Goal: Task Accomplishment & Management: Use online tool/utility

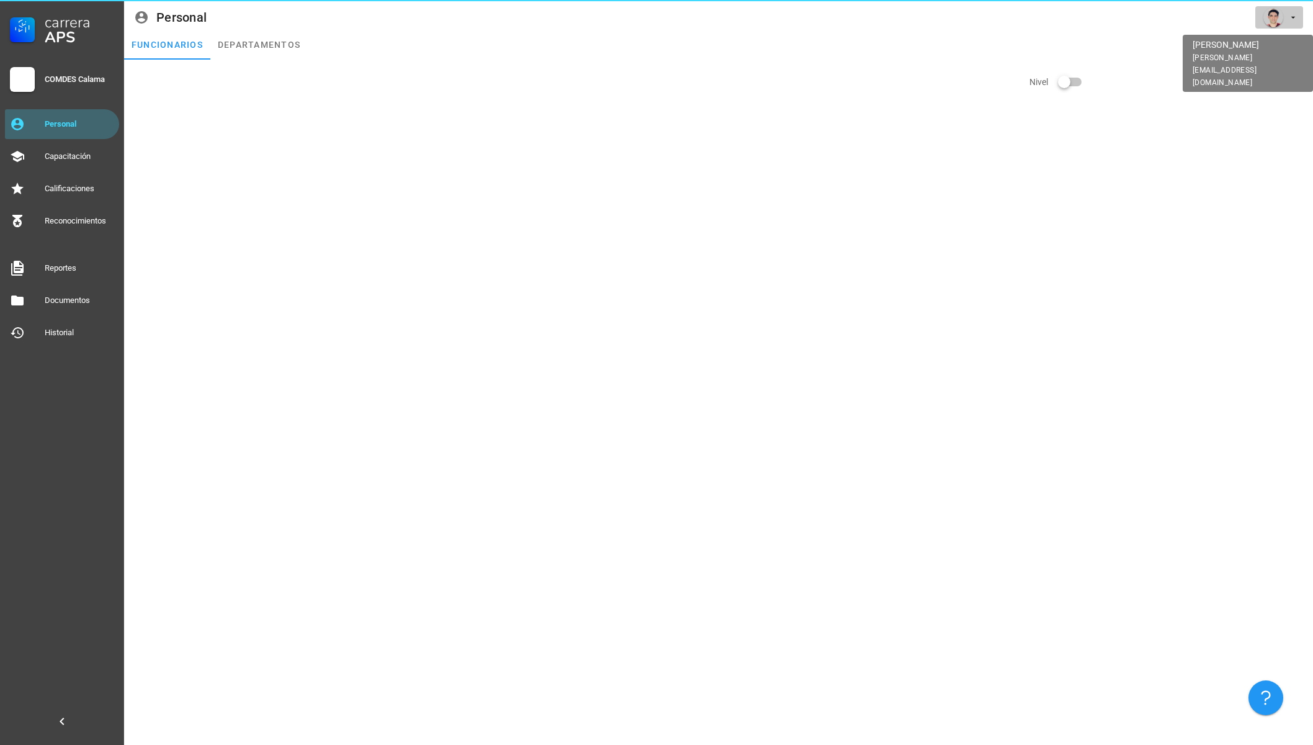
click at [1280, 19] on div "avatar" at bounding box center [1274, 17] width 20 height 20
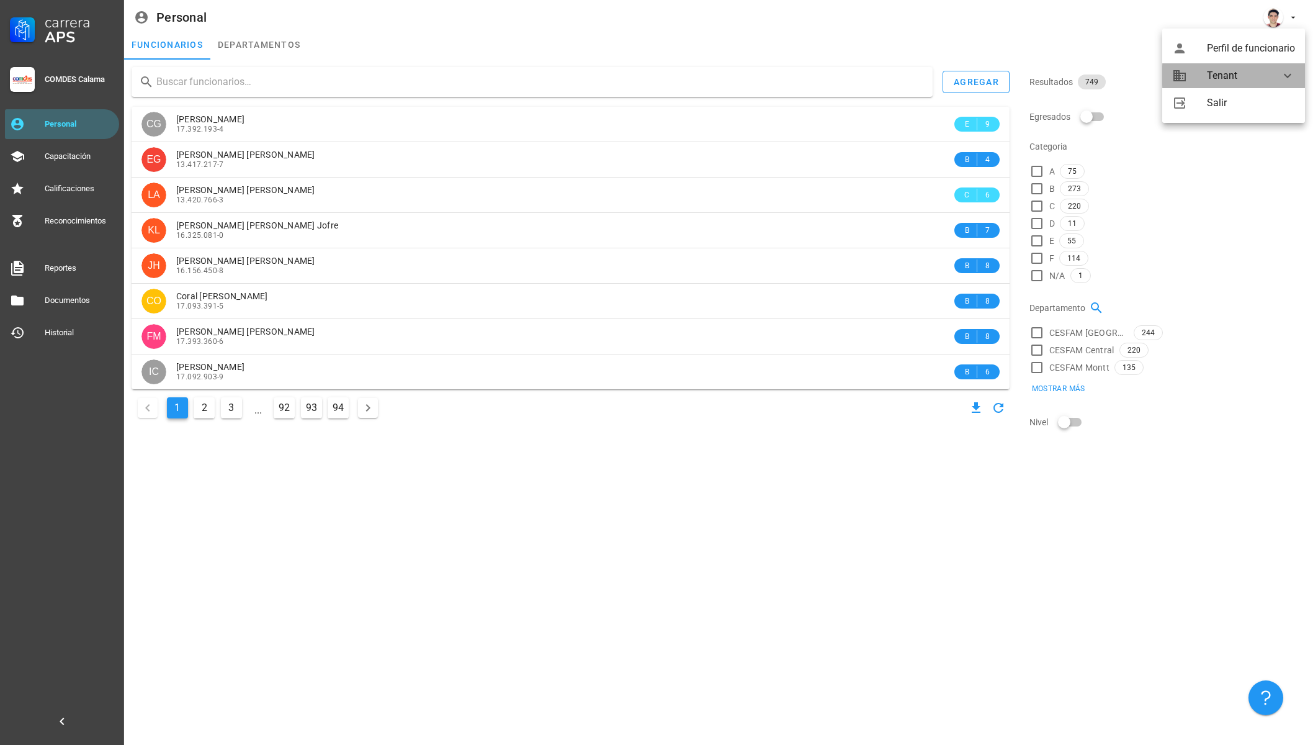
click at [1250, 76] on div "Tenant" at bounding box center [1236, 75] width 58 height 25
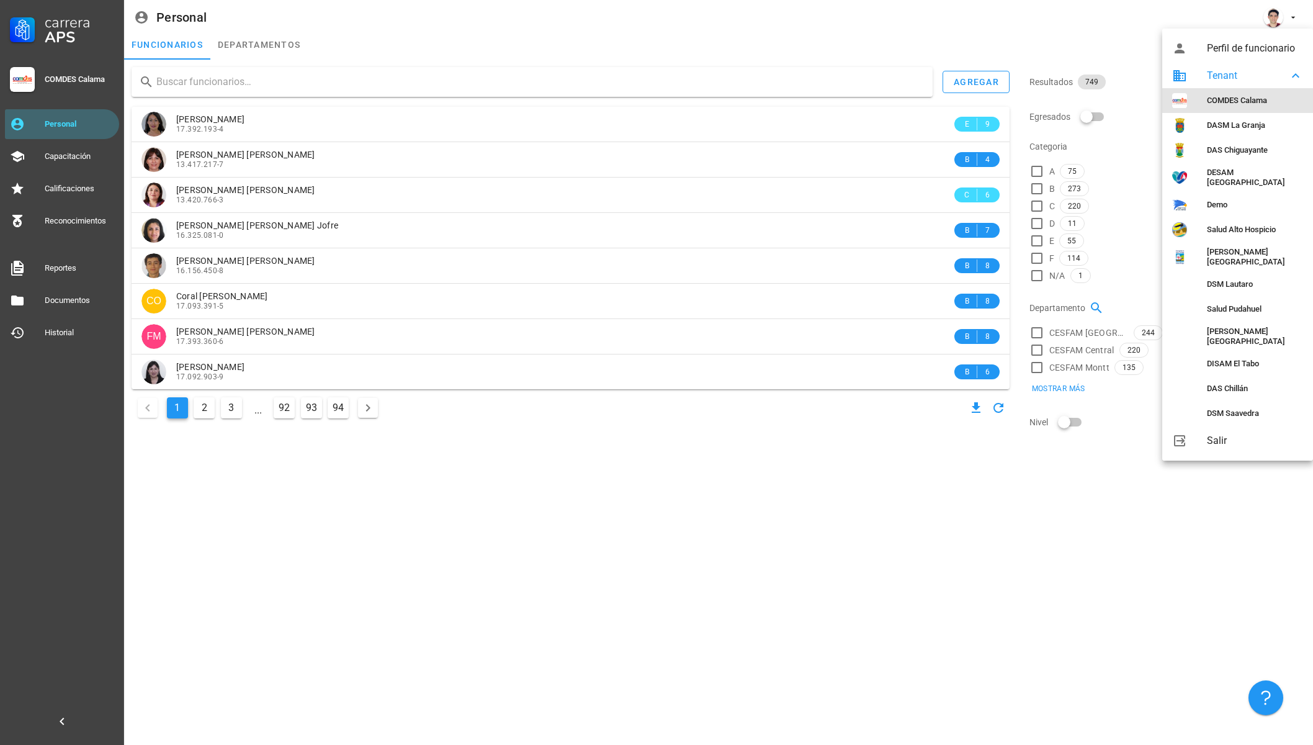
click at [1223, 102] on div "COMDES Calama" at bounding box center [1255, 101] width 96 height 10
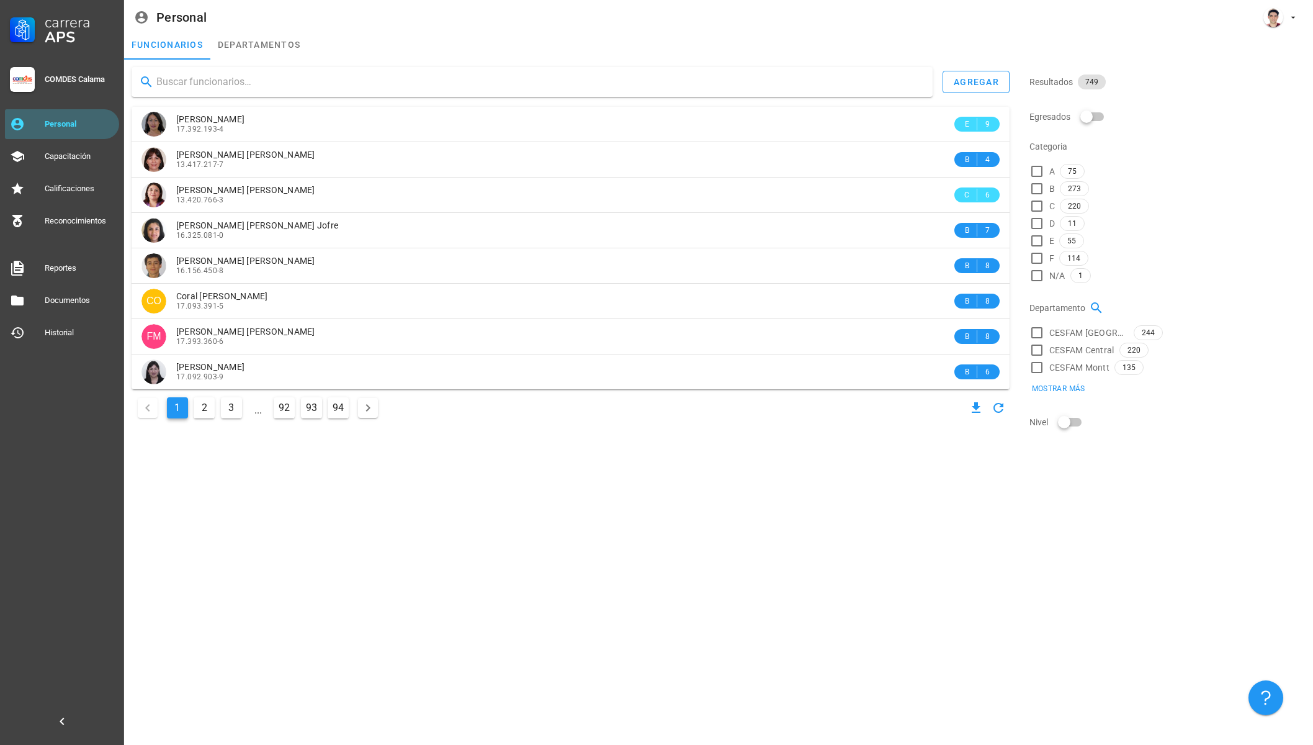
click at [725, 76] on input "text" at bounding box center [539, 82] width 767 height 20
paste input "3.323.457"
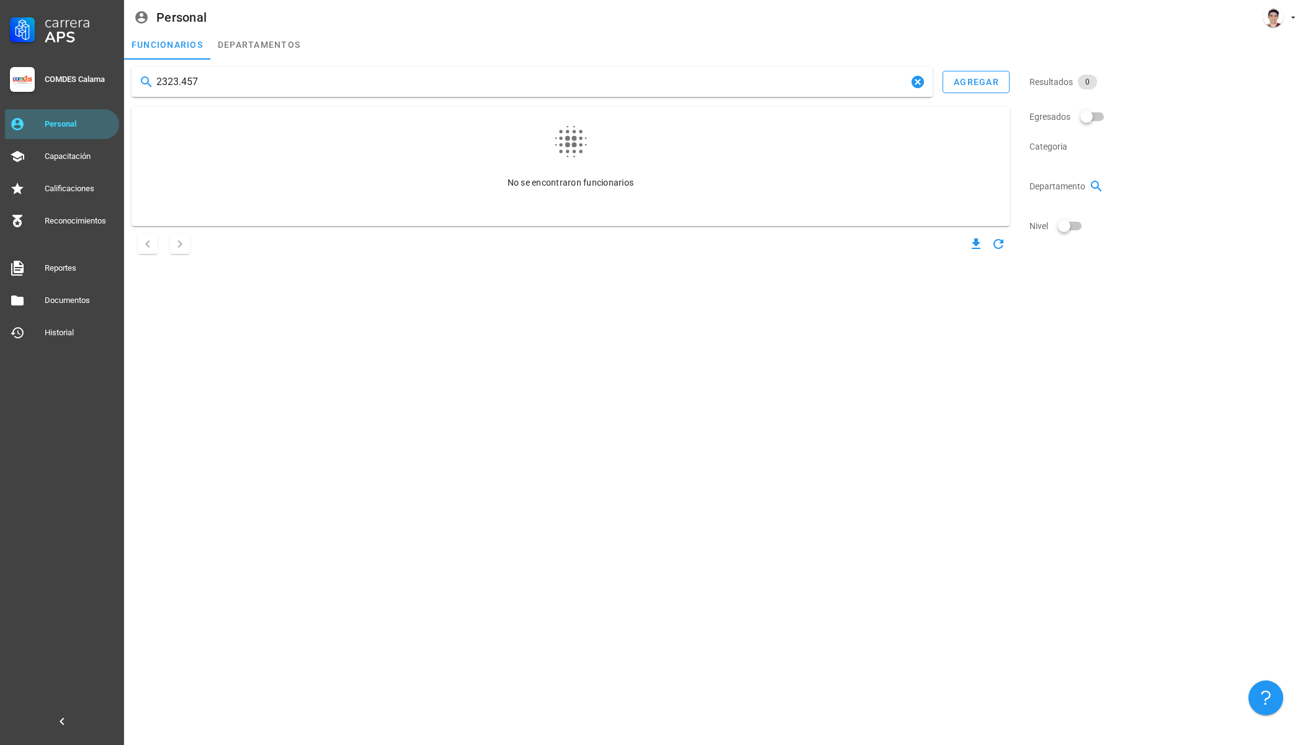
type input "2323457"
paste input "3.323.457"
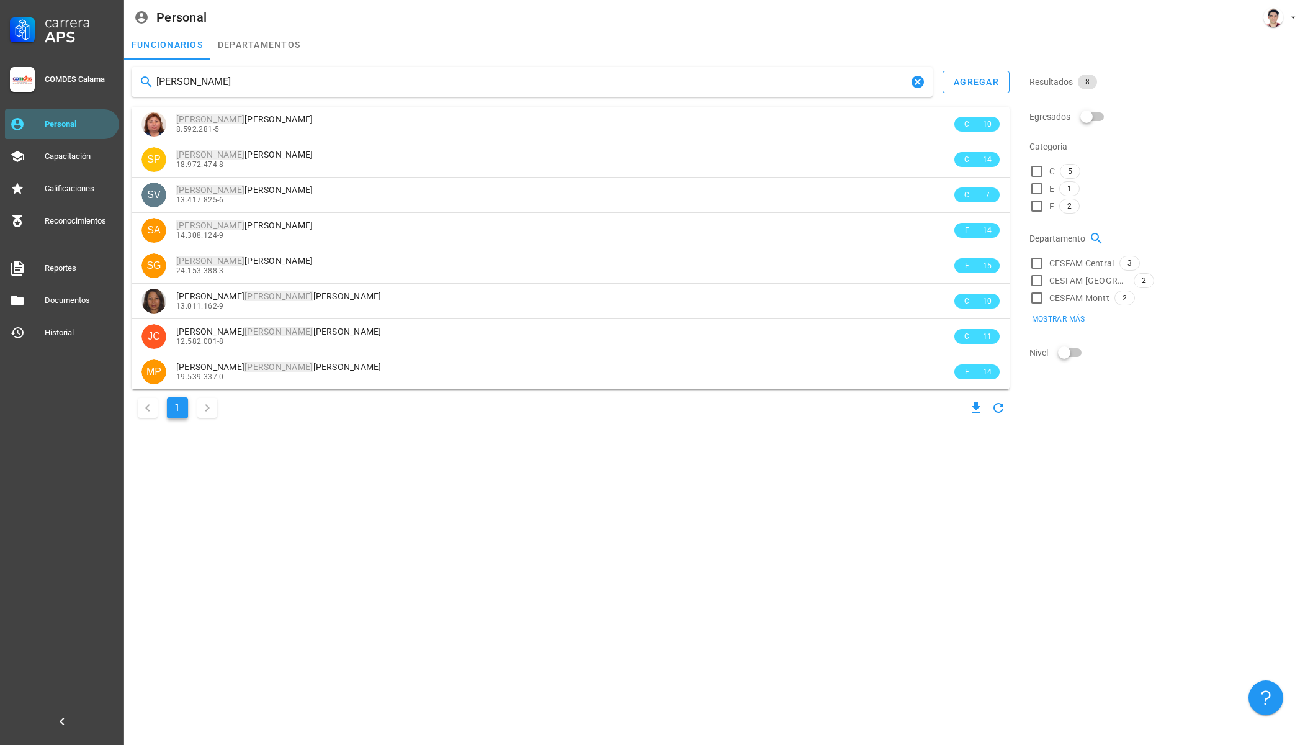
type input "sandra"
drag, startPoint x: 290, startPoint y: 88, endPoint x: 67, endPoint y: 86, distance: 222.9
click at [67, 86] on div "Carrera APS COMDES Calama Personal Capacitación Calificaciones Reconocimientos …" at bounding box center [656, 372] width 1313 height 745
